Goal: Task Accomplishment & Management: Manage account settings

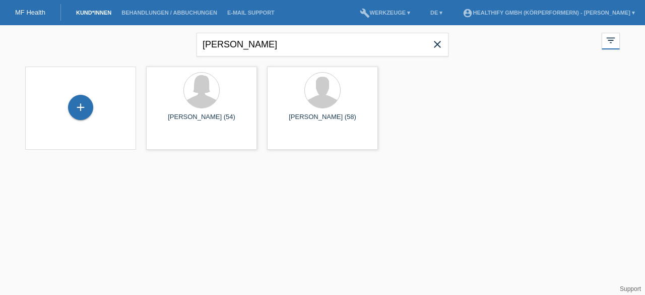
click at [436, 40] on icon "close" at bounding box center [437, 44] width 12 height 12
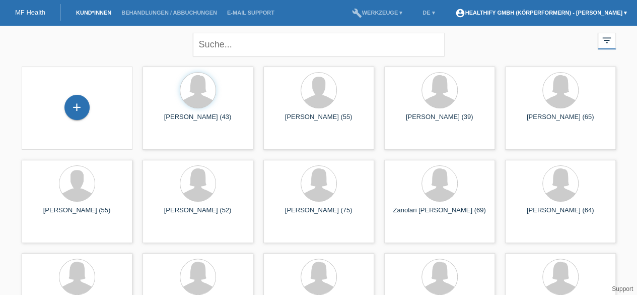
click at [526, 11] on link "account_circle Healthify GmbH (Körperformern) - Mario Arangio ▾" at bounding box center [541, 13] width 182 height 6
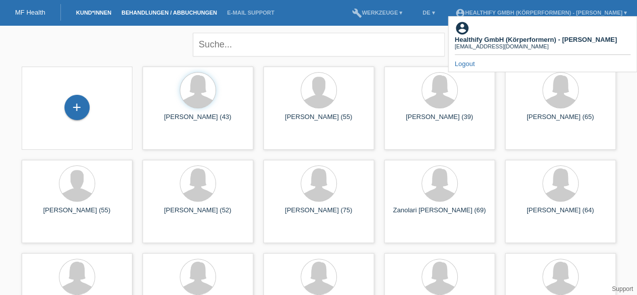
click at [197, 11] on link "Behandlungen / Abbuchungen" at bounding box center [169, 13] width 106 height 6
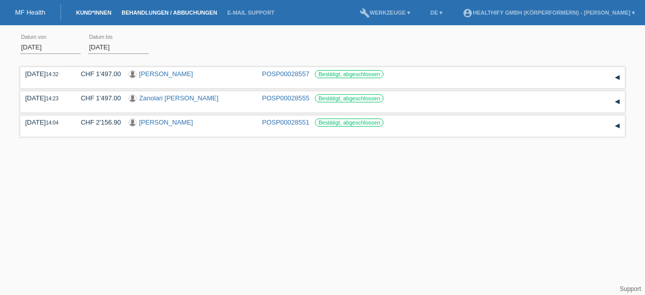
click at [91, 14] on link "Kund*innen" at bounding box center [93, 13] width 45 height 6
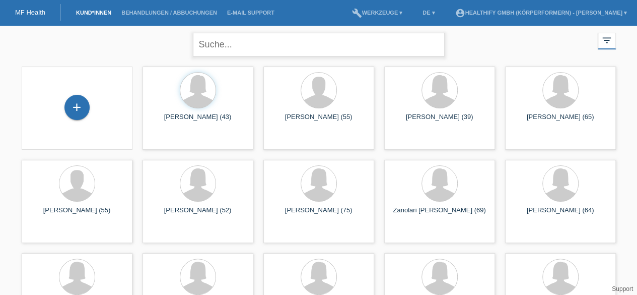
click at [226, 41] on input "text" at bounding box center [319, 45] width 252 height 24
type input "pally"
click at [247, 47] on input "pally" at bounding box center [319, 45] width 252 height 24
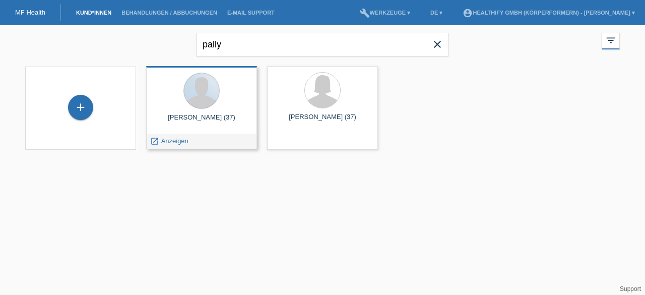
click at [210, 106] on div at bounding box center [201, 91] width 36 height 36
click at [189, 110] on div at bounding box center [201, 92] width 95 height 38
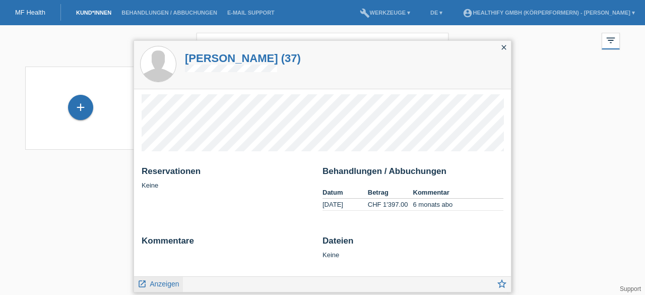
click at [157, 281] on span "Anzeigen" at bounding box center [164, 284] width 29 height 8
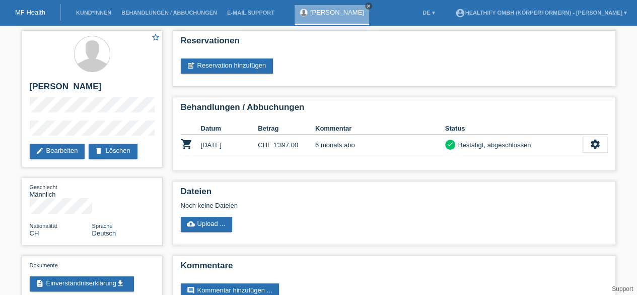
click at [366, 7] on icon "close" at bounding box center [368, 6] width 5 height 5
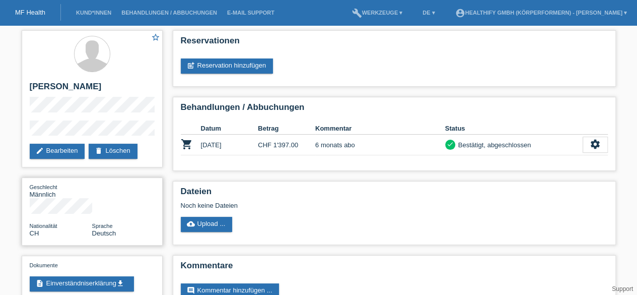
scroll to position [26, 0]
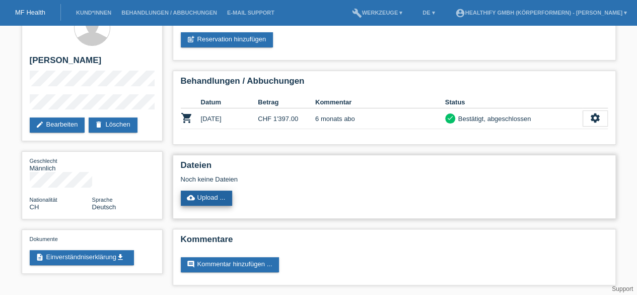
click at [208, 200] on link "cloud_upload Upload ..." at bounding box center [207, 197] width 52 height 15
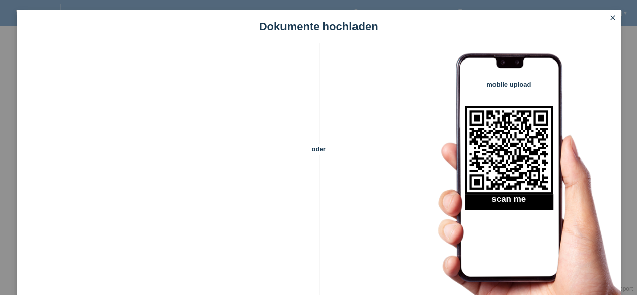
click at [611, 17] on icon "close" at bounding box center [613, 18] width 8 height 8
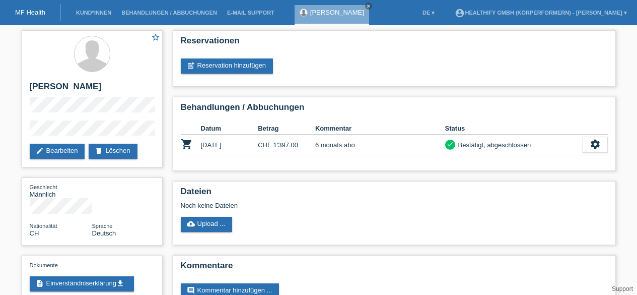
scroll to position [26, 0]
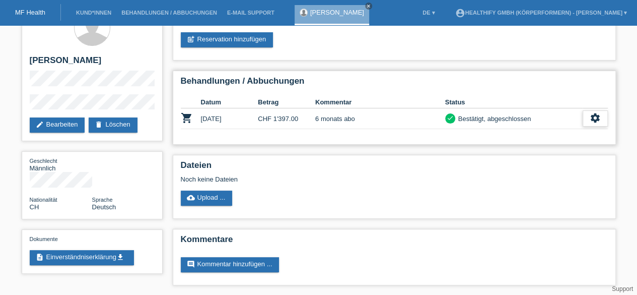
click at [592, 114] on icon "settings" at bounding box center [595, 117] width 11 height 11
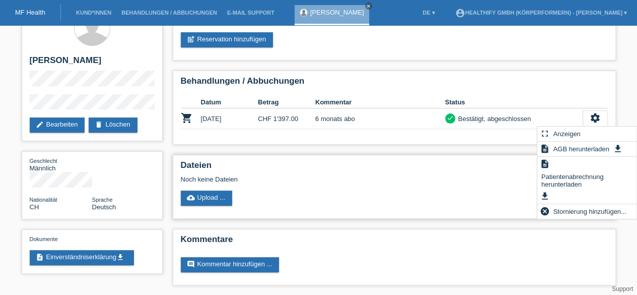
click at [457, 202] on div "cloud_upload Upload ..." at bounding box center [394, 197] width 427 height 15
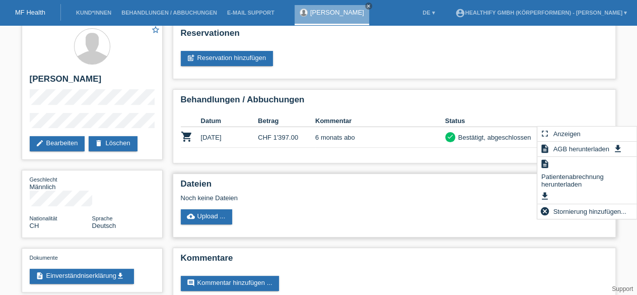
scroll to position [0, 0]
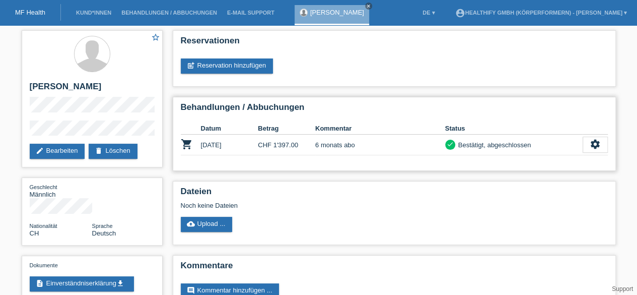
click at [184, 143] on icon "shopping_cart" at bounding box center [187, 144] width 12 height 12
click at [244, 70] on link "post_add Reservation hinzufügen" at bounding box center [227, 65] width 93 height 15
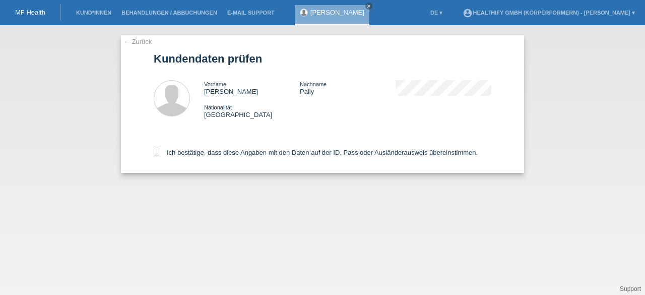
click at [124, 41] on link "← Zurück" at bounding box center [137, 42] width 28 height 8
click at [127, 41] on link "← Zurück" at bounding box center [137, 42] width 28 height 8
click at [366, 6] on icon "close" at bounding box center [368, 6] width 5 height 5
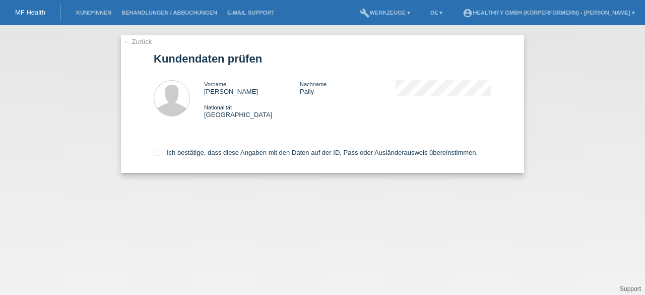
click at [33, 13] on link "MF Health" at bounding box center [30, 13] width 30 height 8
